Goal: Transaction & Acquisition: Obtain resource

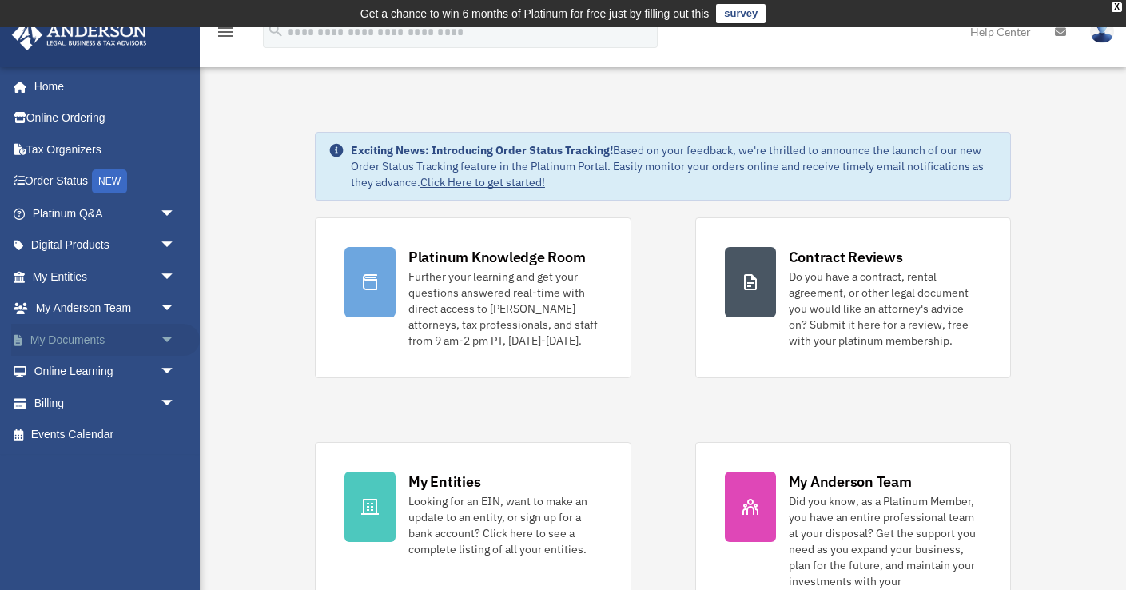
click at [165, 338] on span "arrow_drop_down" at bounding box center [176, 340] width 32 height 33
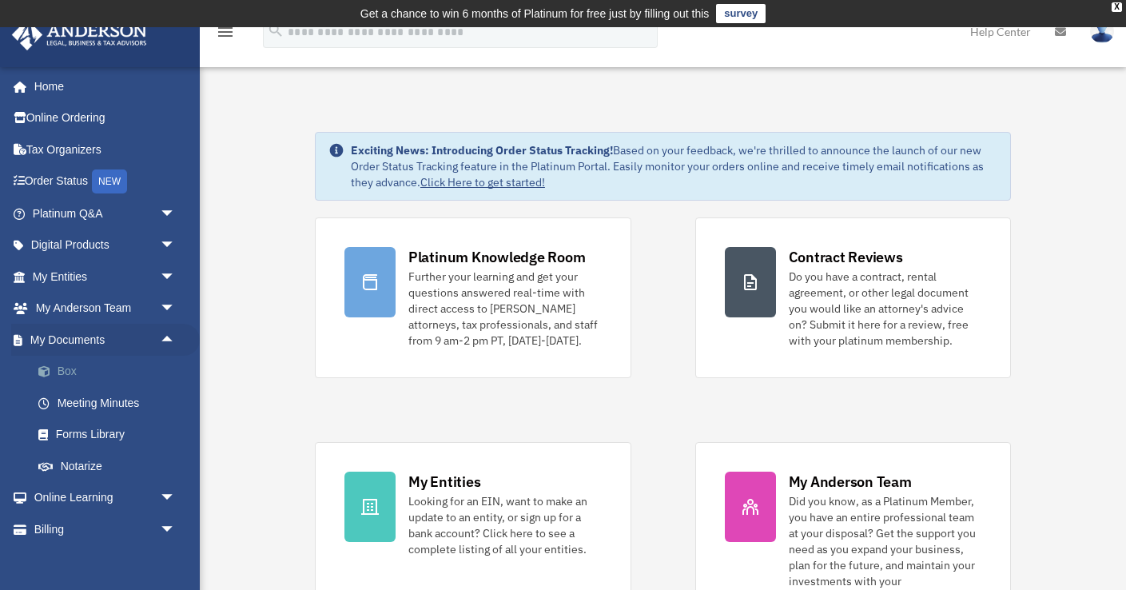
click at [77, 371] on link "Box" at bounding box center [110, 372] width 177 height 32
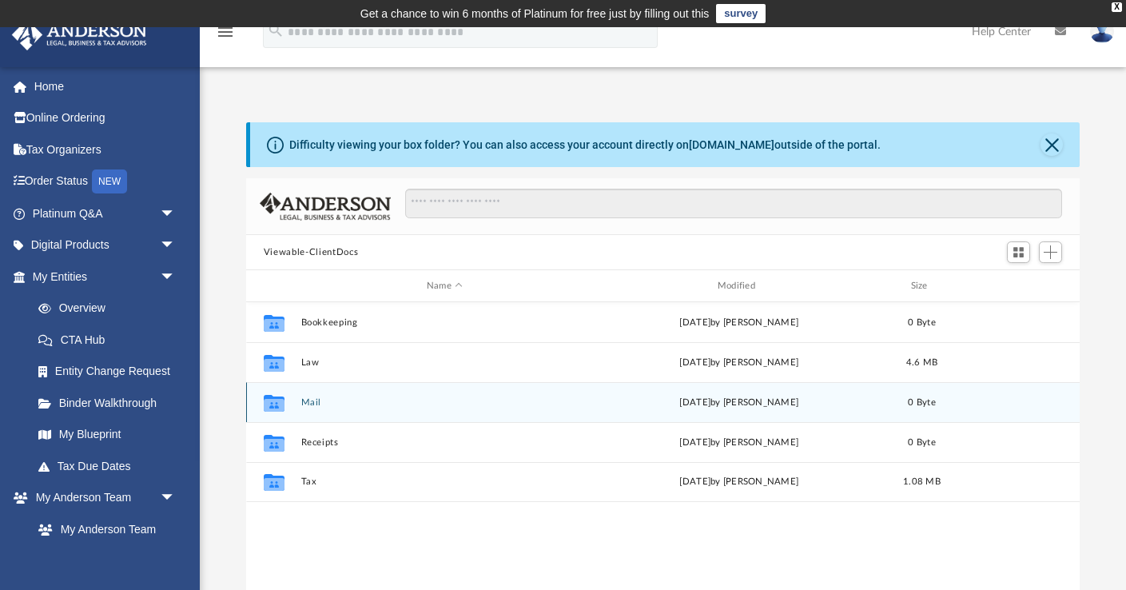
scroll to position [363, 833]
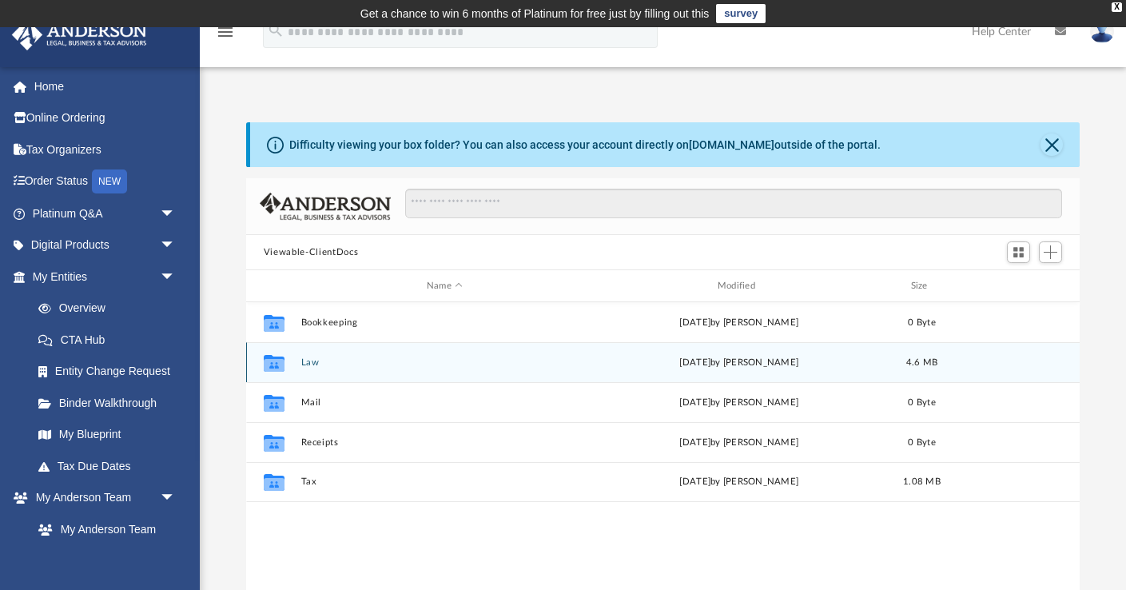
click at [274, 366] on icon "grid" at bounding box center [274, 362] width 21 height 17
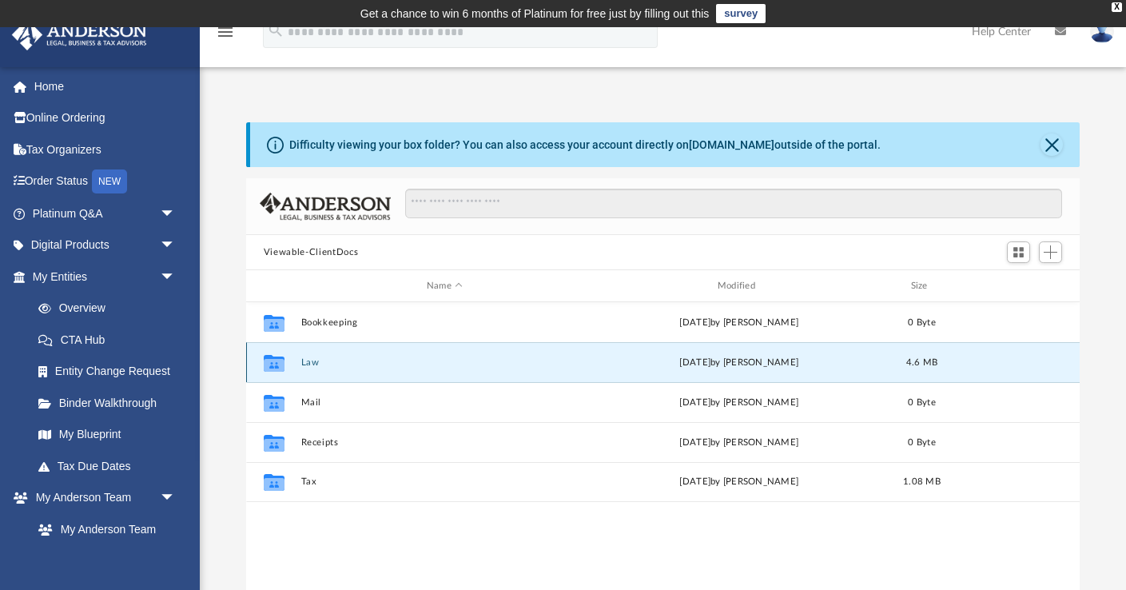
click at [312, 361] on button "Law" at bounding box center [444, 362] width 288 height 10
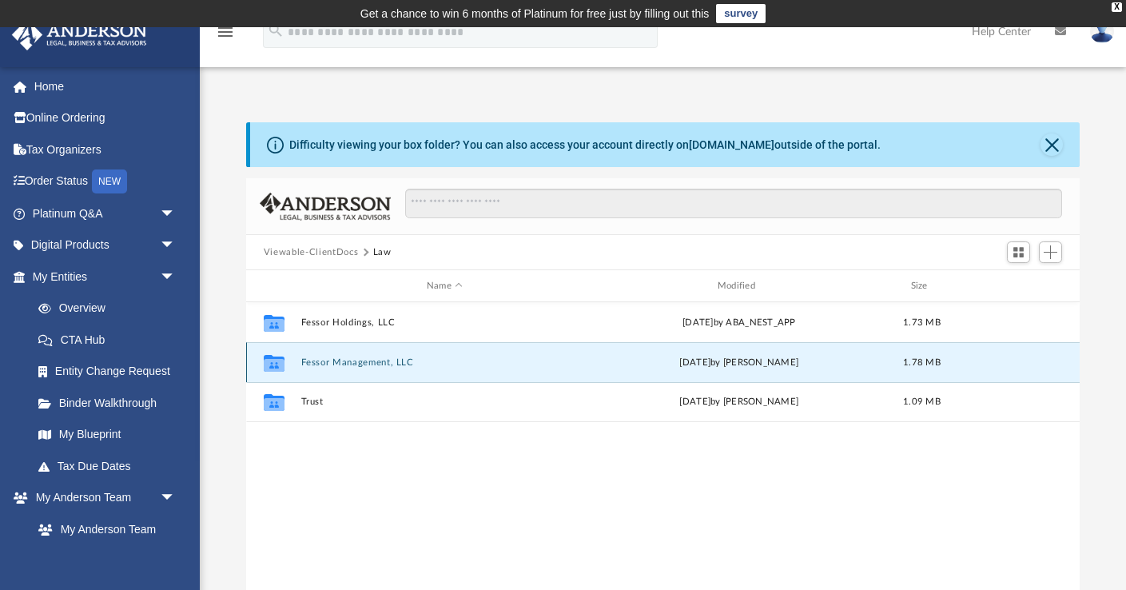
click at [359, 362] on button "Fessor Management, LLC" at bounding box center [444, 362] width 288 height 10
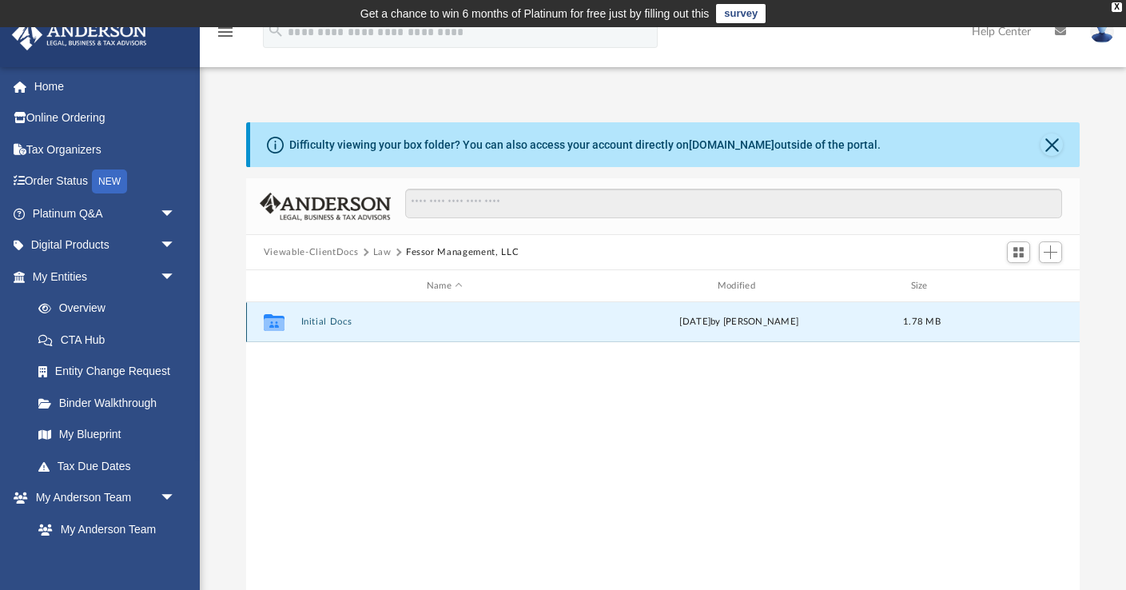
click at [328, 326] on button "Initial Docs" at bounding box center [444, 321] width 288 height 10
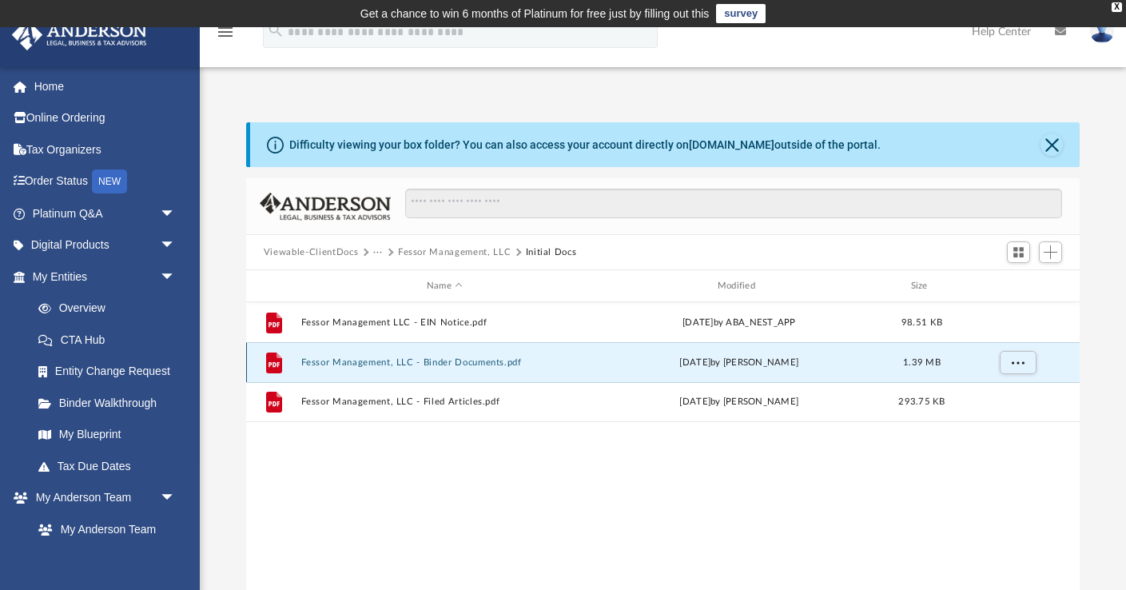
click at [309, 363] on button "Fessor Management, LLC - Binder Documents.pdf" at bounding box center [444, 362] width 288 height 10
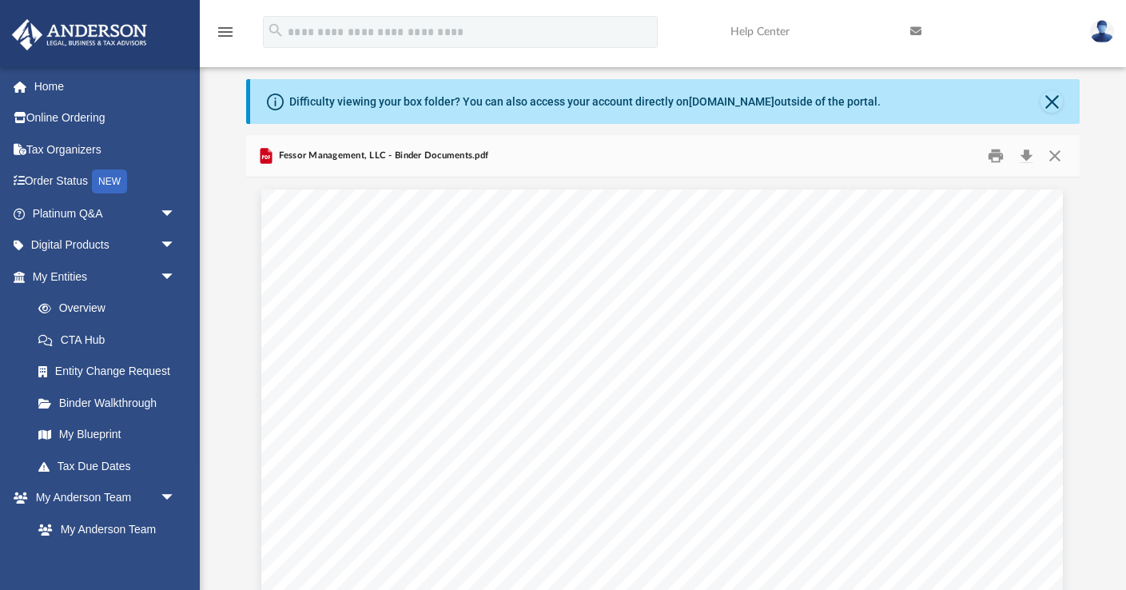
scroll to position [0, 0]
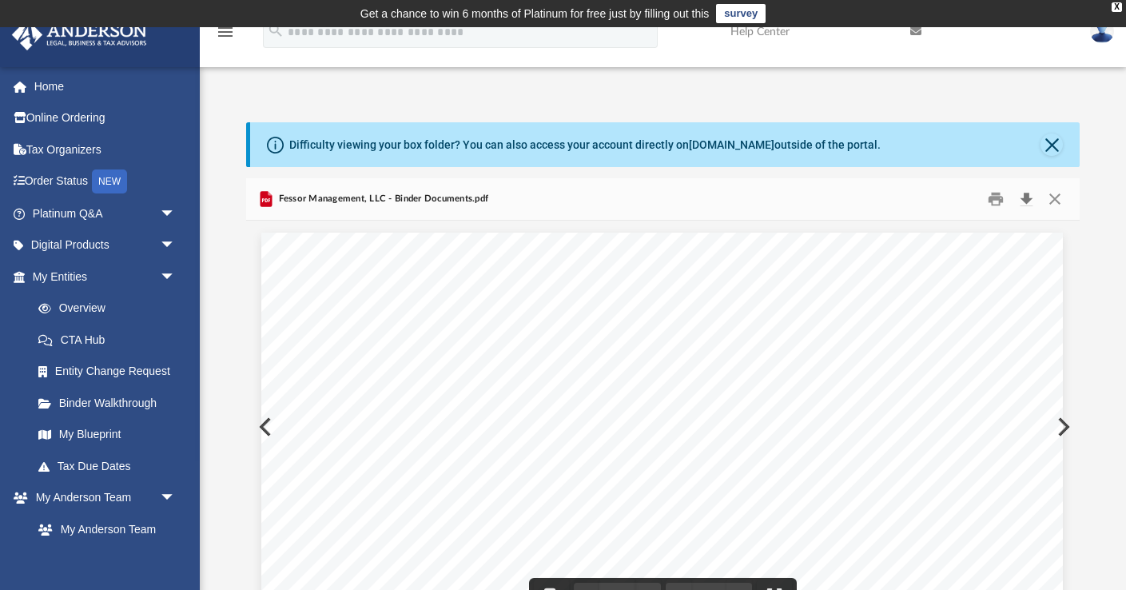
click at [1027, 201] on button "Download" at bounding box center [1025, 199] width 29 height 25
click at [1051, 202] on button "Close" at bounding box center [1054, 199] width 29 height 25
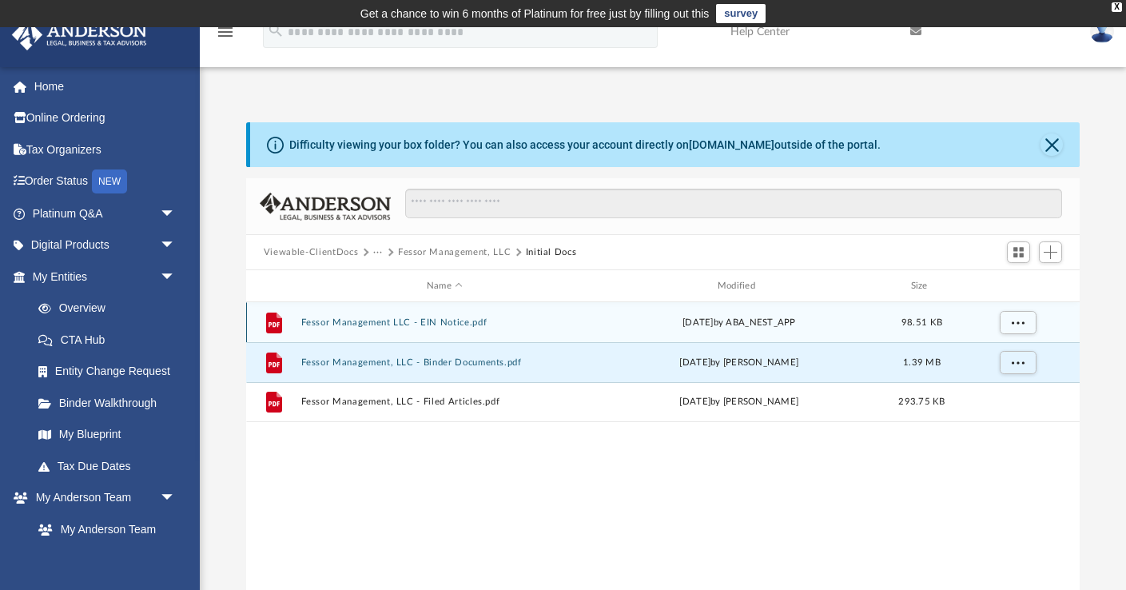
click at [280, 320] on icon "grid" at bounding box center [274, 322] width 16 height 21
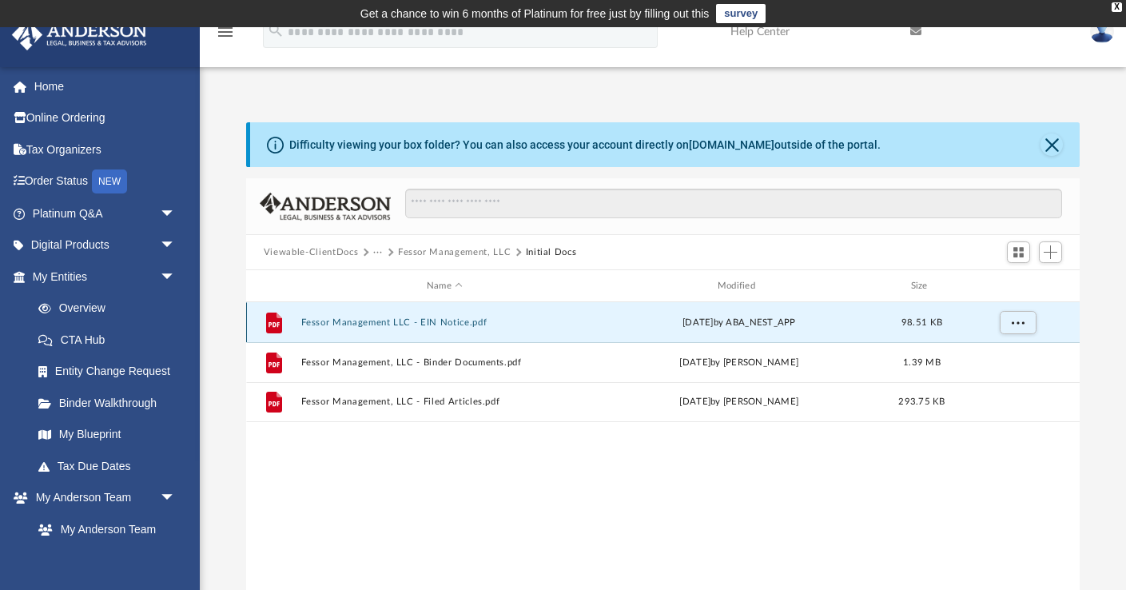
click at [280, 320] on icon "grid" at bounding box center [274, 322] width 16 height 21
click at [324, 318] on button "Fessor Management LLC - EIN Notice.pdf" at bounding box center [444, 322] width 288 height 10
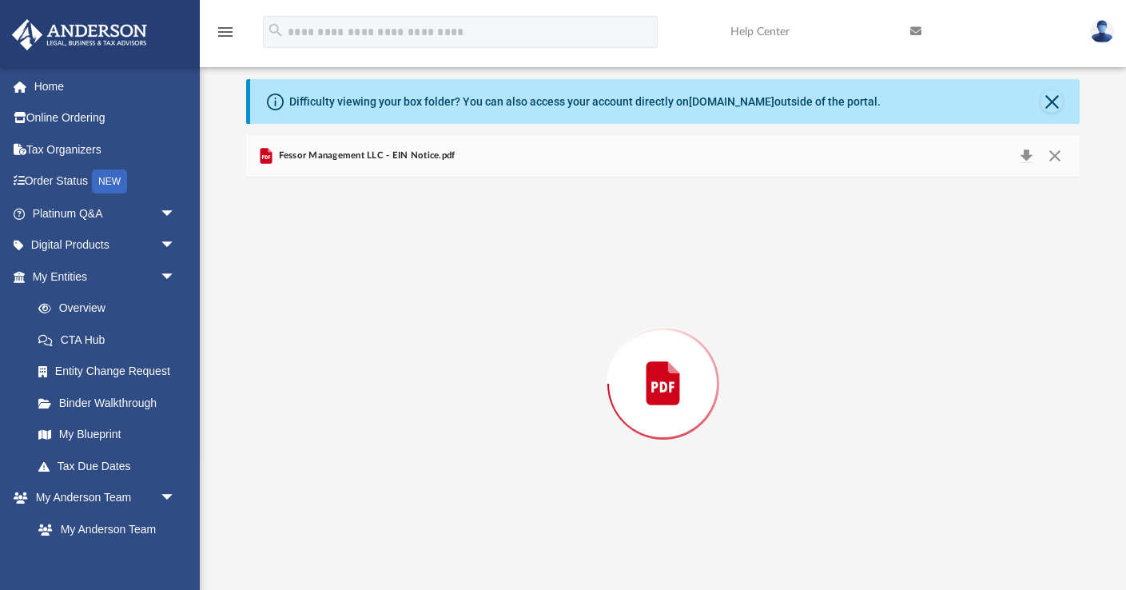
click at [324, 318] on div "Preview" at bounding box center [662, 383] width 833 height 412
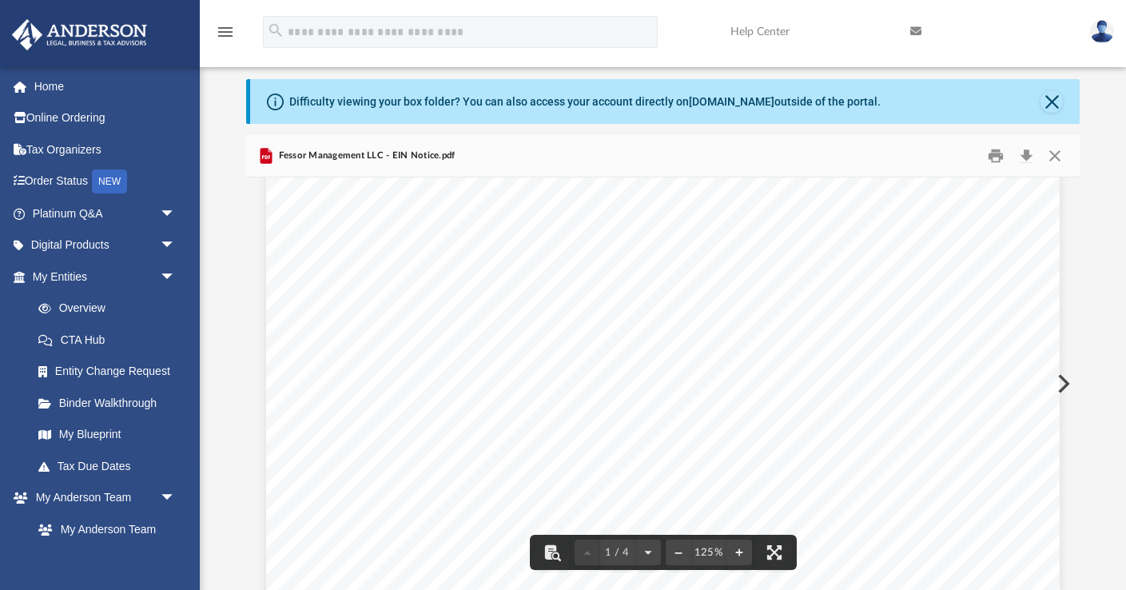
scroll to position [0, 0]
click at [1027, 154] on button "Download" at bounding box center [1025, 156] width 29 height 25
click at [1051, 104] on button "Close" at bounding box center [1051, 101] width 22 height 22
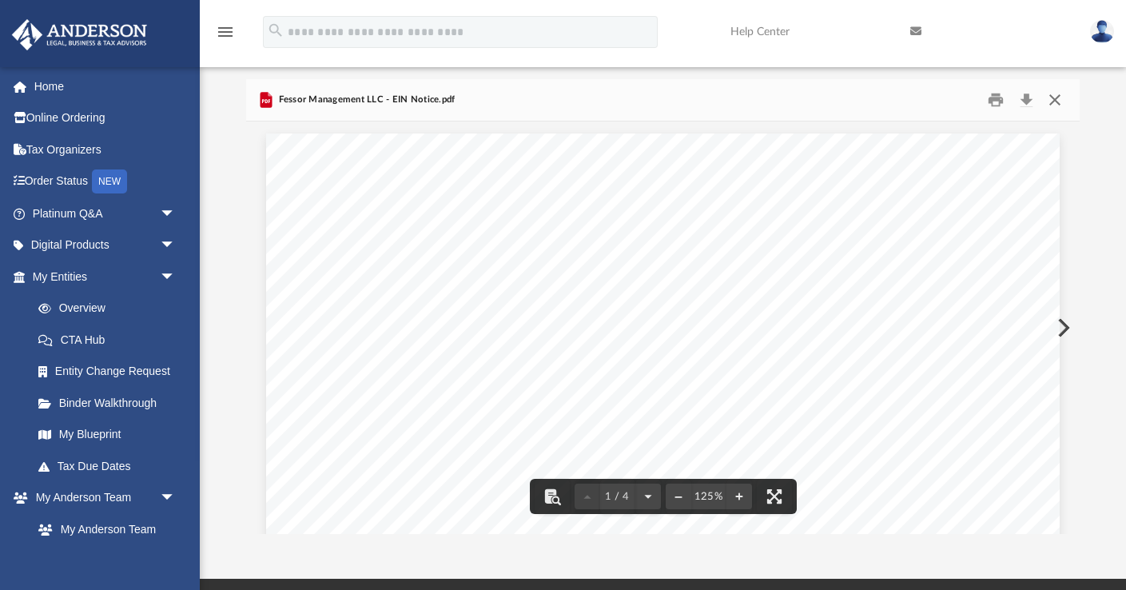
click at [1056, 101] on button "Close" at bounding box center [1054, 100] width 29 height 25
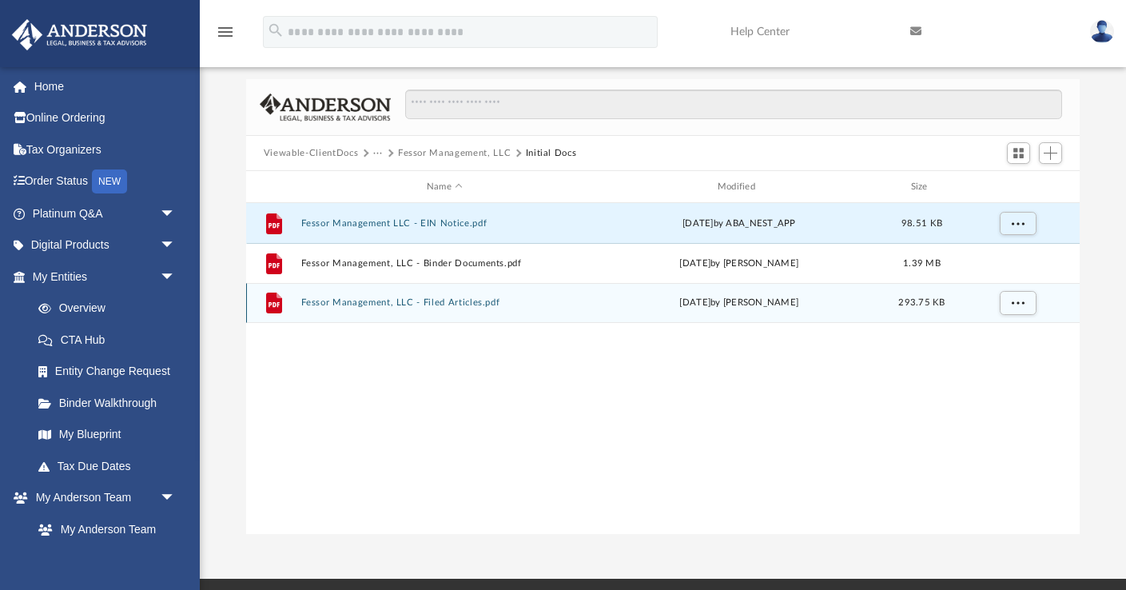
click at [273, 296] on icon "grid" at bounding box center [274, 302] width 16 height 21
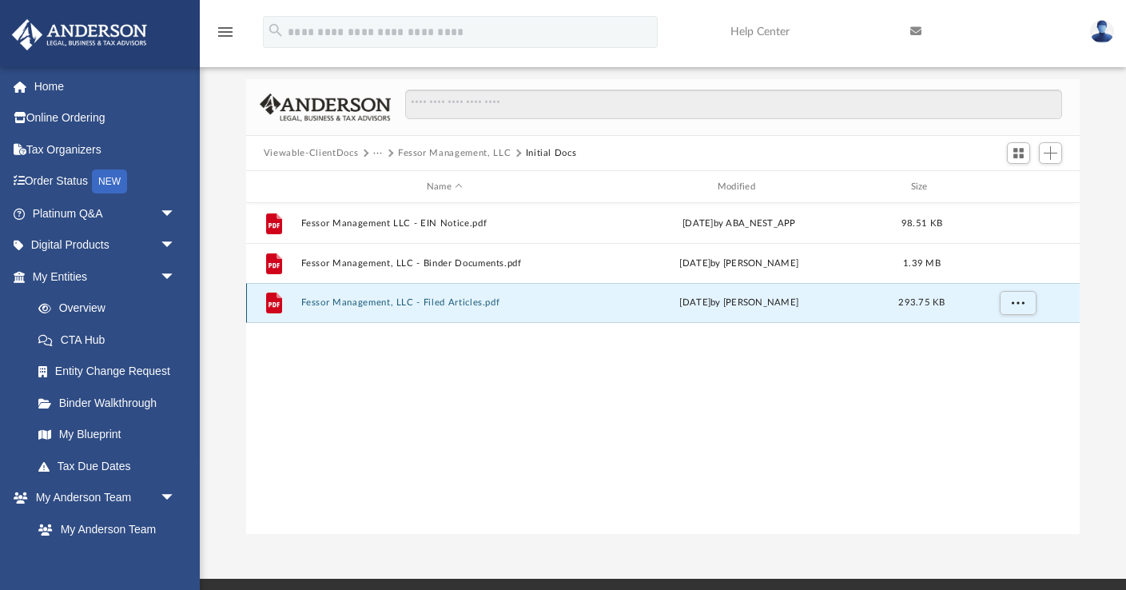
click at [314, 300] on button "Fessor Management, LLC - Filed Articles.pdf" at bounding box center [444, 302] width 288 height 10
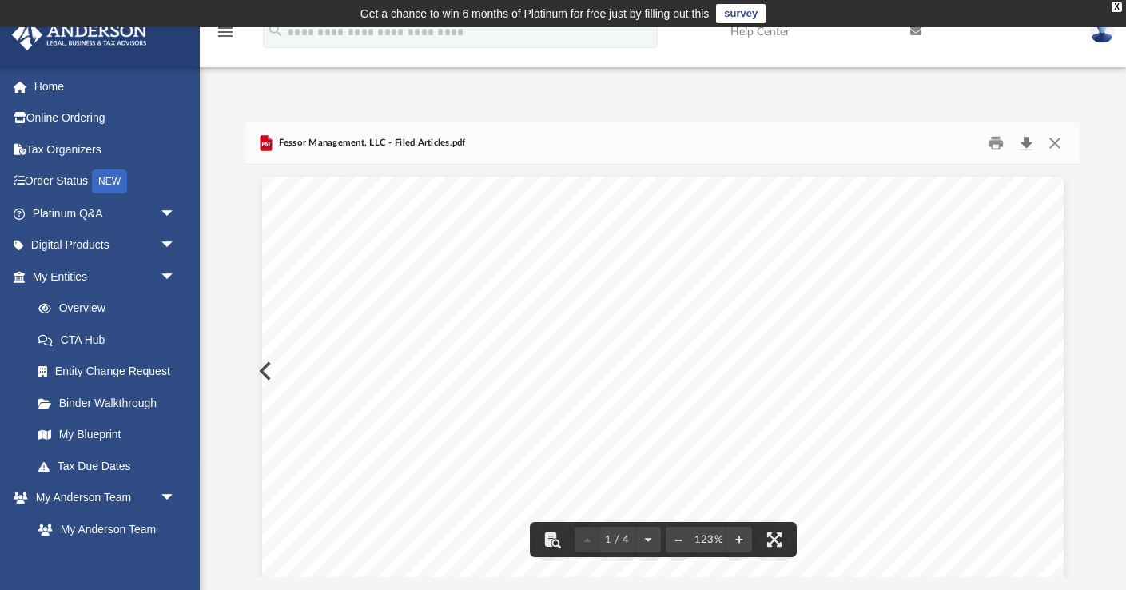
click at [1025, 151] on button "Download" at bounding box center [1025, 143] width 29 height 25
click at [1055, 137] on button "Close" at bounding box center [1054, 143] width 29 height 25
